Goal: Information Seeking & Learning: Learn about a topic

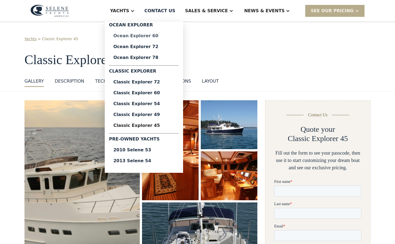
click at [150, 36] on div "Ocean Explorer 60" at bounding box center [143, 36] width 61 height 4
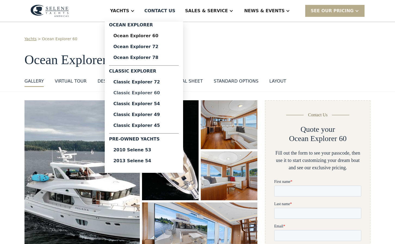
click at [154, 92] on div "Classic Explorer 60" at bounding box center [143, 93] width 61 height 4
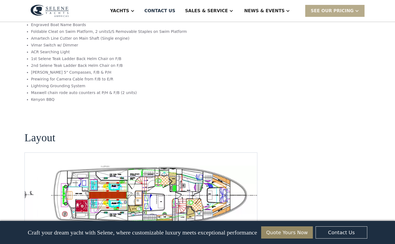
scroll to position [947, 0]
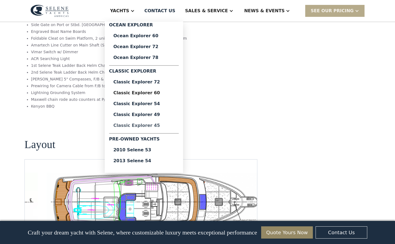
click at [159, 125] on div "Classic Explorer 45" at bounding box center [143, 125] width 61 height 4
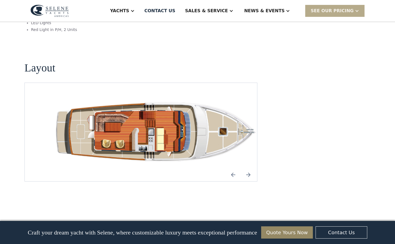
scroll to position [744, 0]
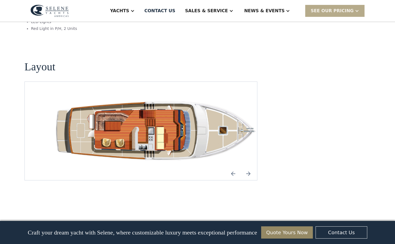
click at [248, 167] on img "Next slide" at bounding box center [248, 173] width 13 height 13
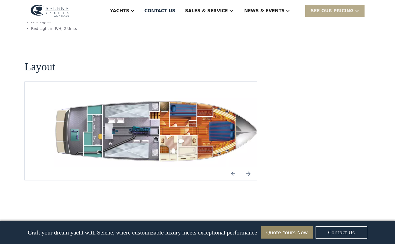
click at [249, 167] on img "Next slide" at bounding box center [248, 173] width 13 height 13
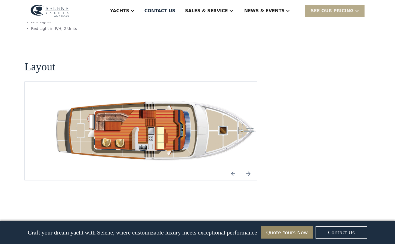
click at [232, 167] on img "Previous slide" at bounding box center [232, 173] width 13 height 13
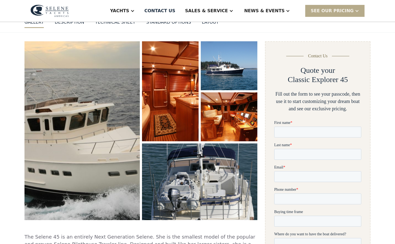
scroll to position [39, 0]
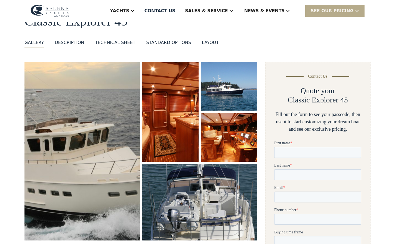
click at [232, 227] on img "open lightbox" at bounding box center [199, 202] width 122 height 81
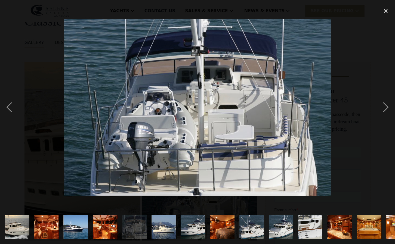
click at [312, 226] on img "show item 11 of 17" at bounding box center [309, 227] width 37 height 24
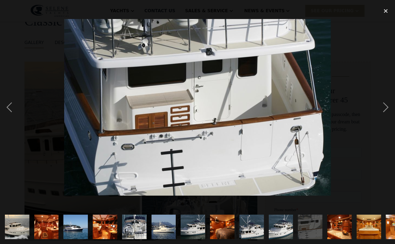
click at [340, 229] on img "show item 12 of 17" at bounding box center [339, 227] width 37 height 24
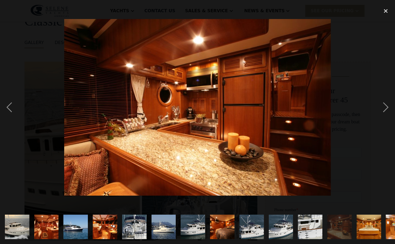
click at [370, 229] on img "show item 13 of 17" at bounding box center [368, 227] width 37 height 24
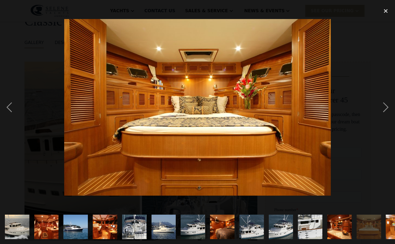
click at [390, 227] on img "show item 14 of 17" at bounding box center [397, 227] width 37 height 24
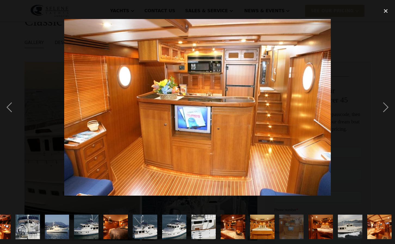
scroll to position [0, 108]
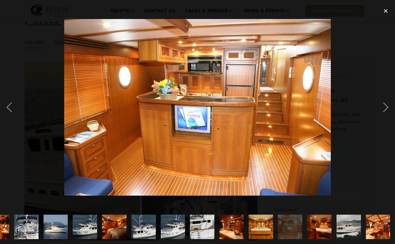
click at [293, 229] on img "show item 14 of 17" at bounding box center [290, 227] width 37 height 24
click at [314, 230] on img "show item 15 of 17" at bounding box center [319, 227] width 37 height 24
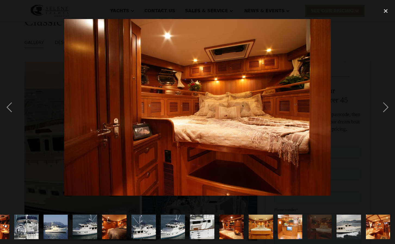
click at [347, 229] on img "show item 16 of 17" at bounding box center [348, 227] width 37 height 24
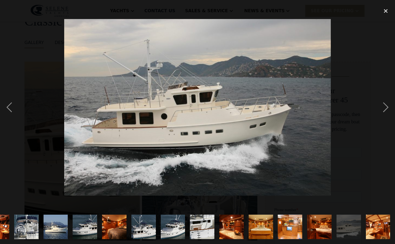
click at [378, 227] on img "show item 17 of 17" at bounding box center [377, 227] width 37 height 24
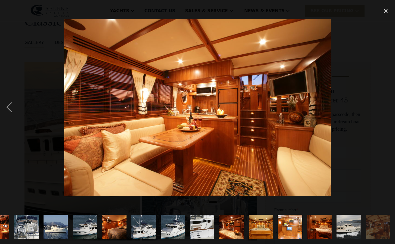
scroll to position [0, 108]
drag, startPoint x: 90, startPoint y: 233, endPoint x: 93, endPoint y: 232, distance: 4.0
click at [148, 230] on img "show item 9 of 17" at bounding box center [143, 227] width 37 height 24
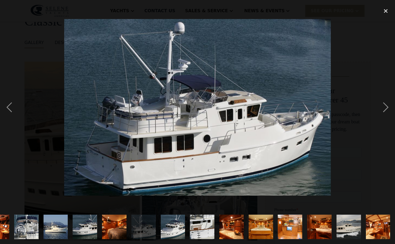
scroll to position [0, 108]
click at [172, 229] on img "show item 10 of 17" at bounding box center [172, 227] width 37 height 24
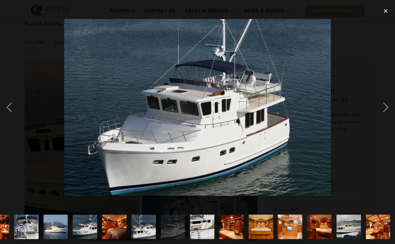
click at [205, 227] on img "show item 11 of 17" at bounding box center [201, 227] width 37 height 24
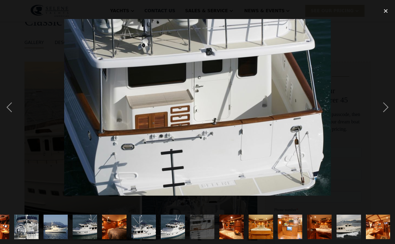
drag, startPoint x: 87, startPoint y: 227, endPoint x: 66, endPoint y: 226, distance: 21.5
click at [87, 227] on img "show item 7 of 17" at bounding box center [85, 227] width 37 height 24
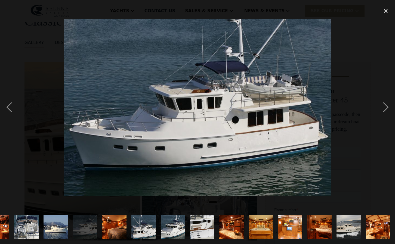
click at [30, 227] on img "show item 5 of 17" at bounding box center [26, 227] width 37 height 24
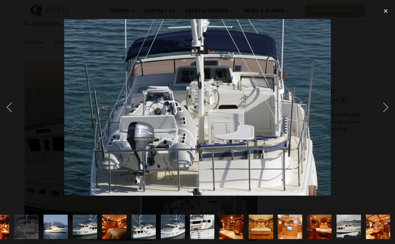
click at [141, 229] on img "show item 9 of 17" at bounding box center [143, 227] width 37 height 24
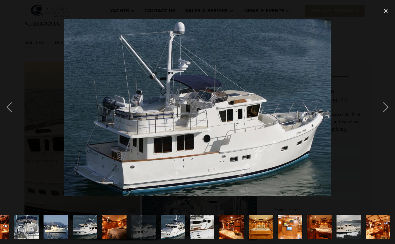
click at [171, 229] on img "show item 10 of 17" at bounding box center [172, 227] width 37 height 24
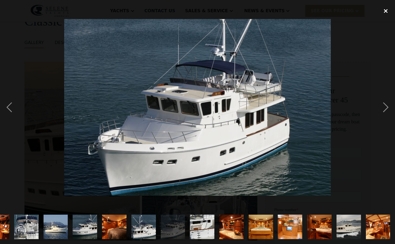
click at [384, 11] on div "close lightbox" at bounding box center [385, 11] width 18 height 12
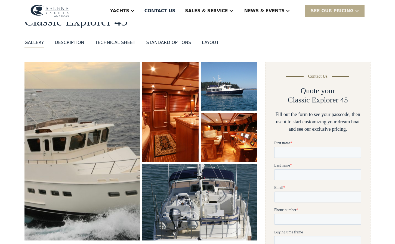
scroll to position [0, 0]
